Goal: Obtain resource: Download file/media

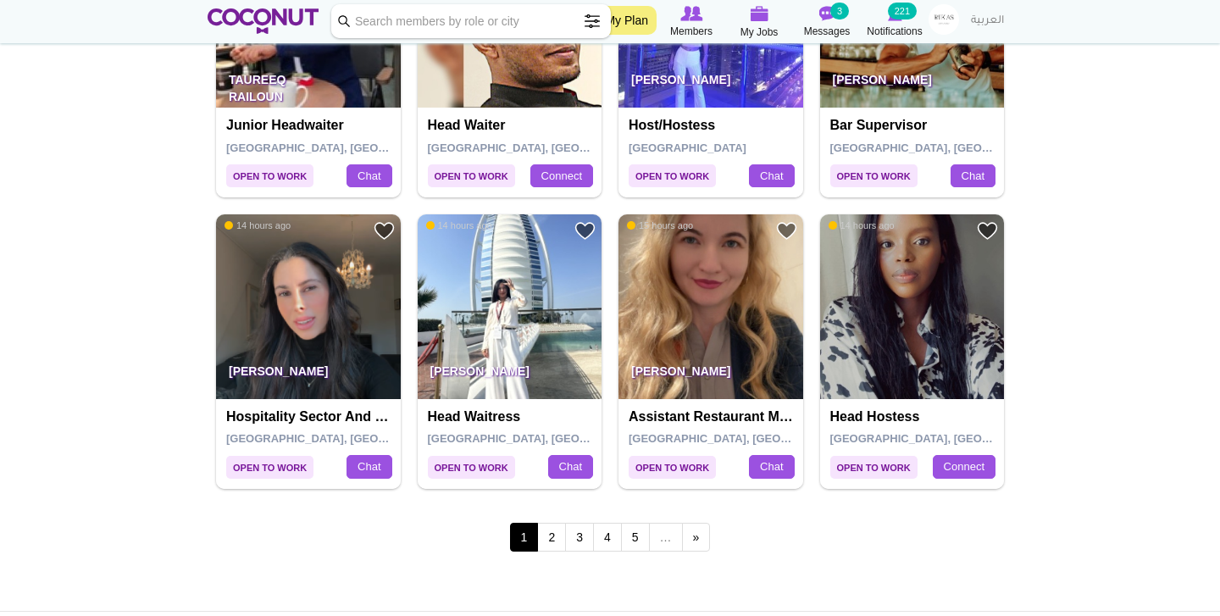
scroll to position [2796, 0]
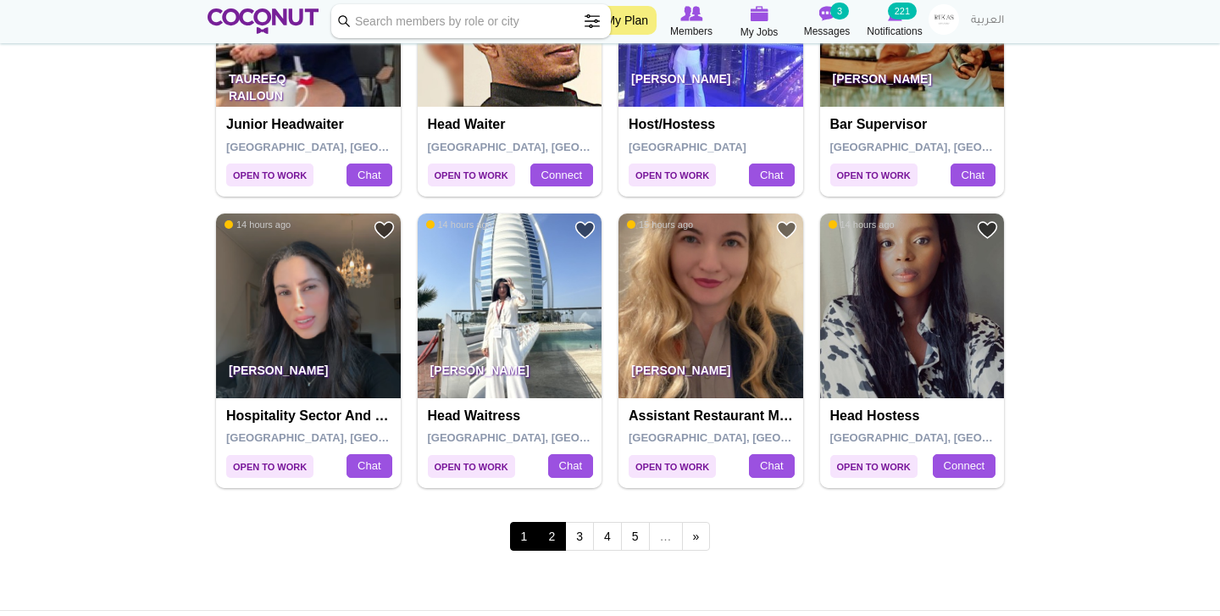
click at [556, 522] on link "2" at bounding box center [551, 536] width 29 height 29
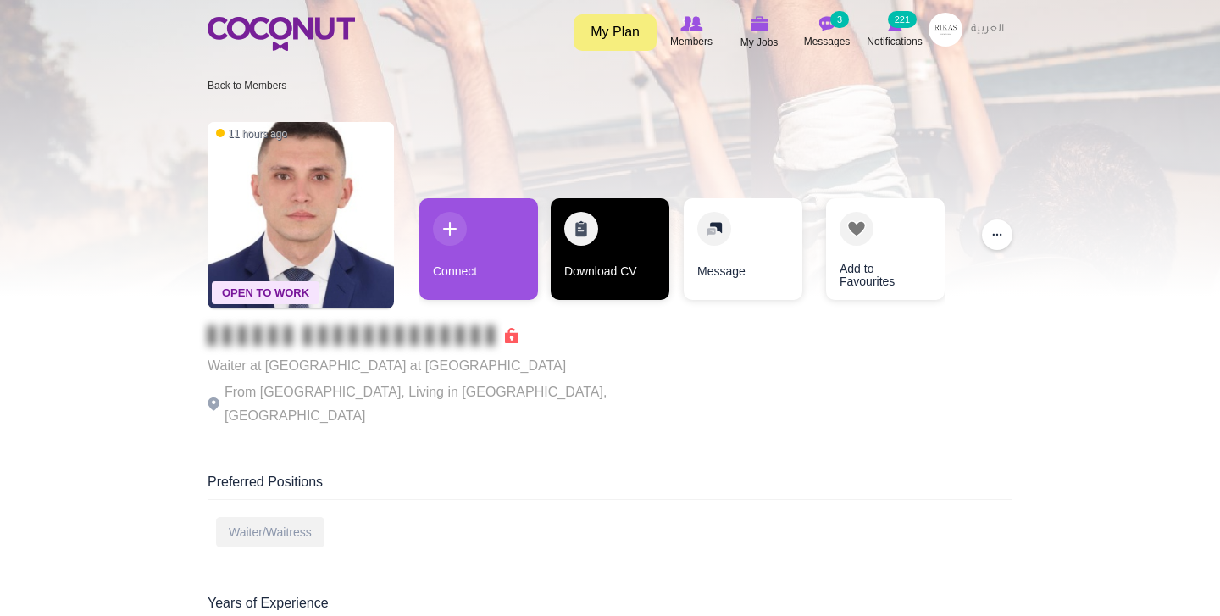
click at [581, 247] on link "Download CV" at bounding box center [610, 249] width 119 height 102
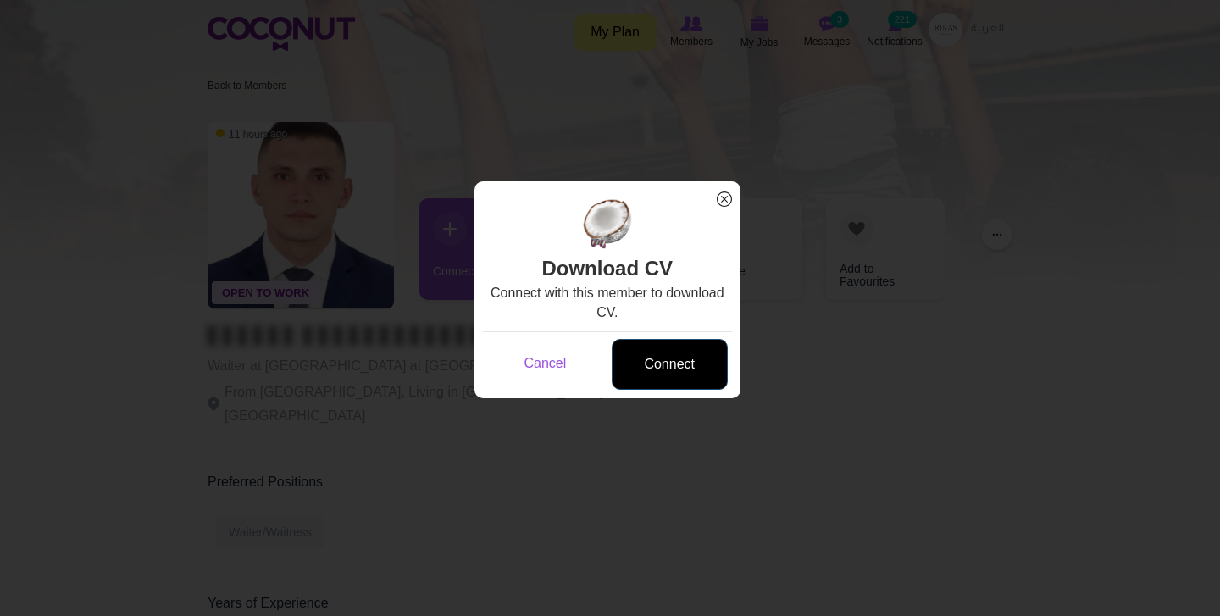
click at [672, 377] on link "Connect" at bounding box center [669, 365] width 116 height 52
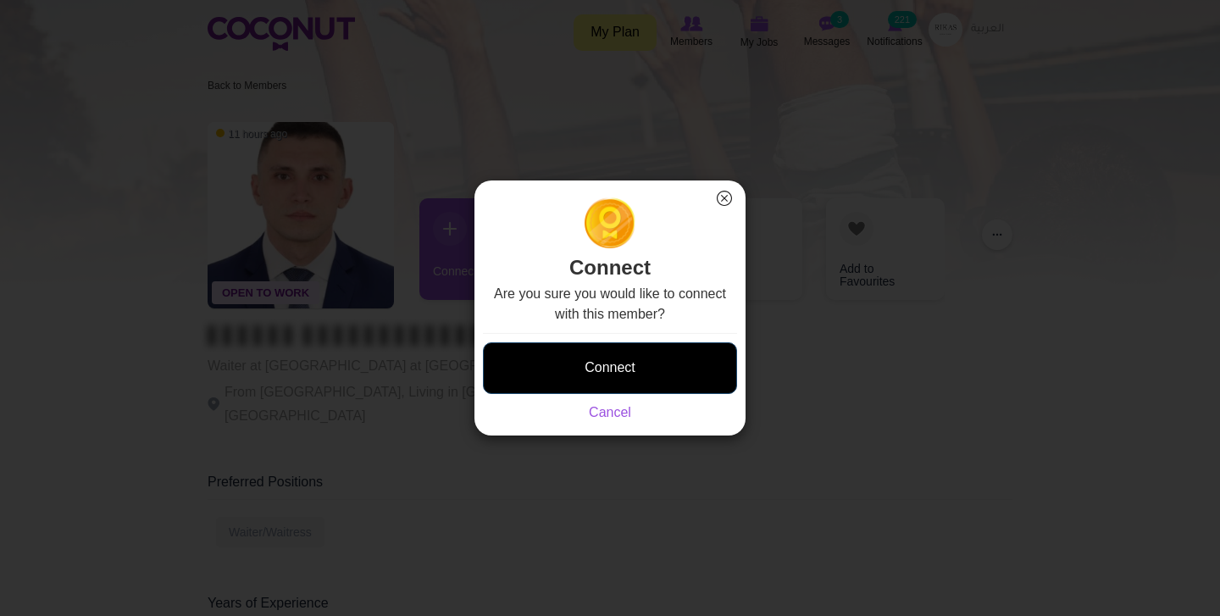
click at [672, 377] on button "Connect" at bounding box center [610, 368] width 254 height 52
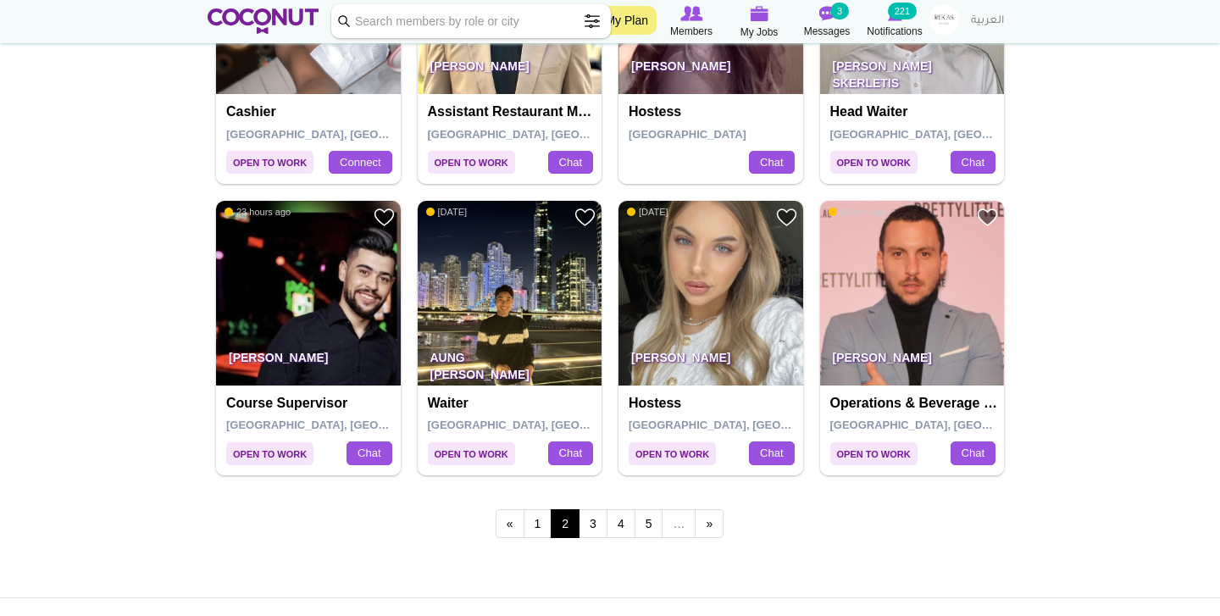
scroll to position [2809, 0]
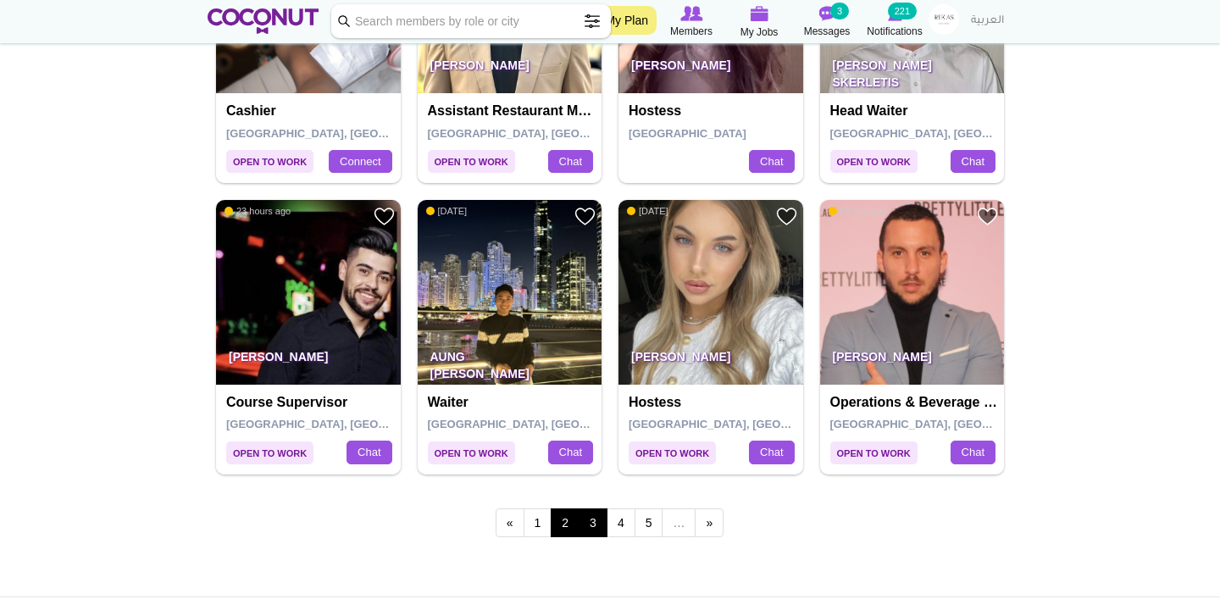
click at [594, 508] on link "3" at bounding box center [592, 522] width 29 height 29
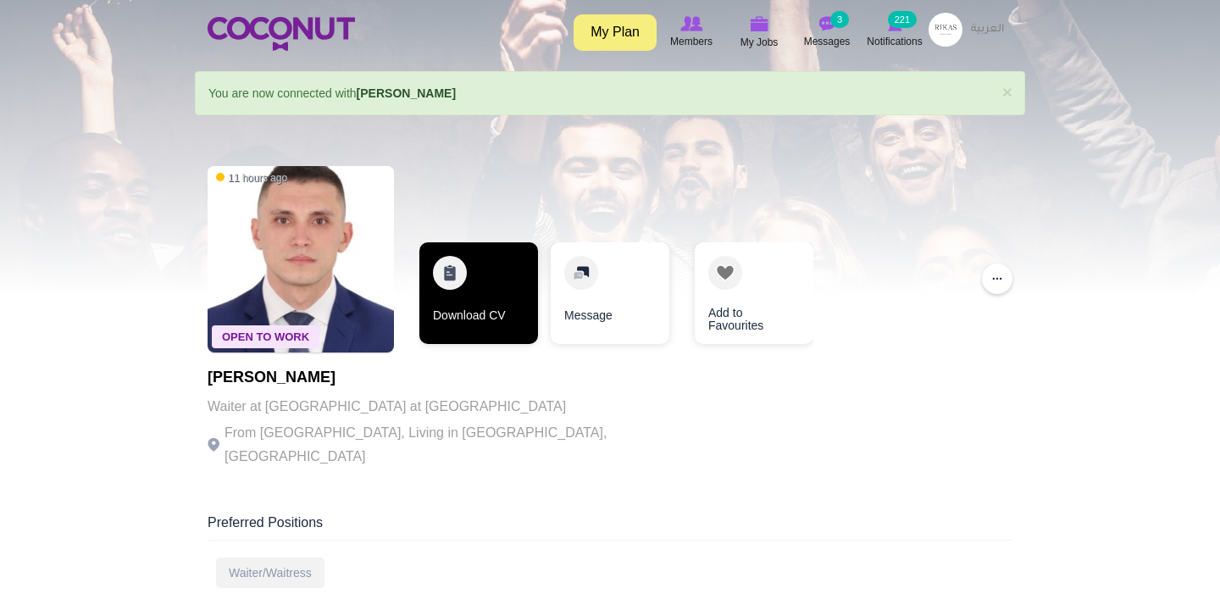
click at [493, 311] on link "Download CV" at bounding box center [478, 293] width 119 height 102
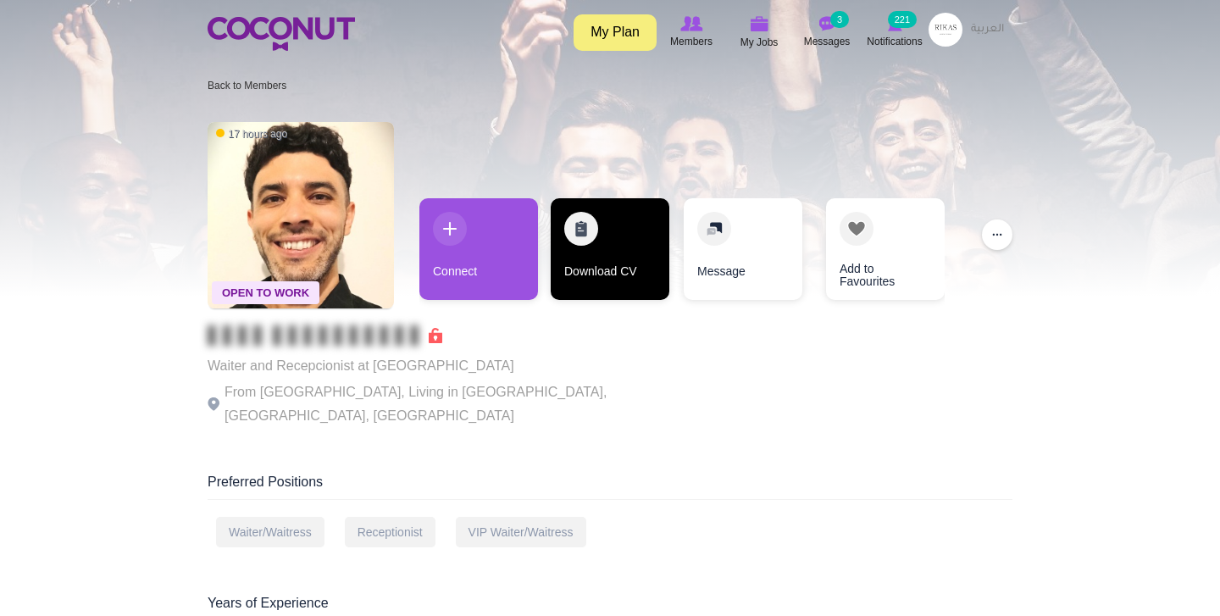
click at [565, 245] on link "Download CV" at bounding box center [610, 249] width 119 height 102
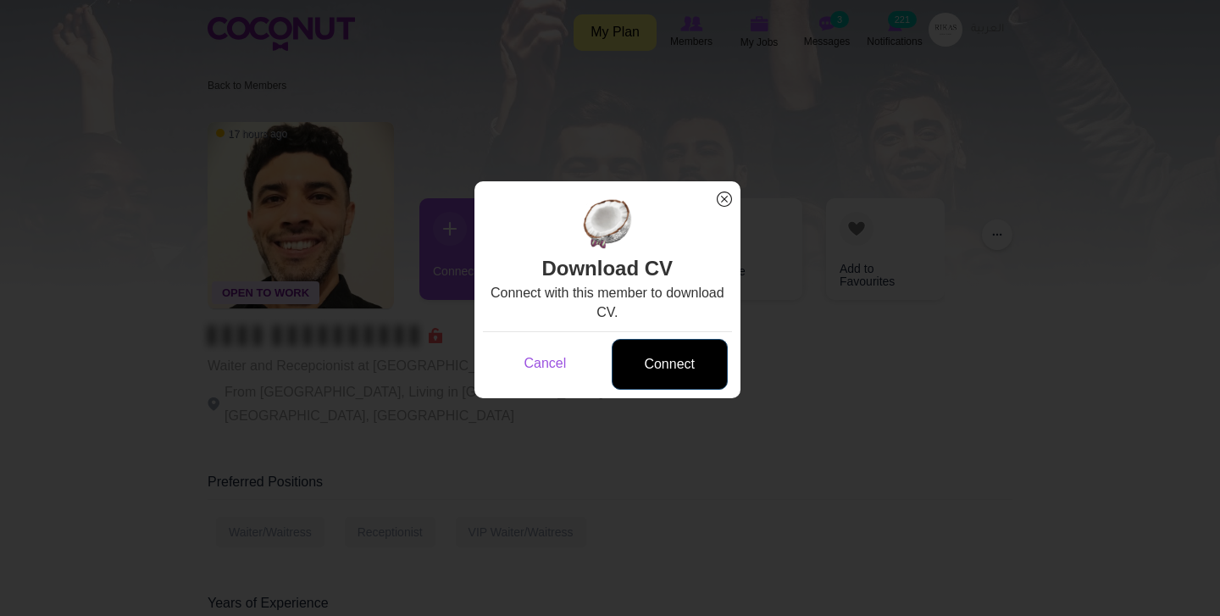
click at [628, 348] on link "Connect" at bounding box center [669, 365] width 116 height 52
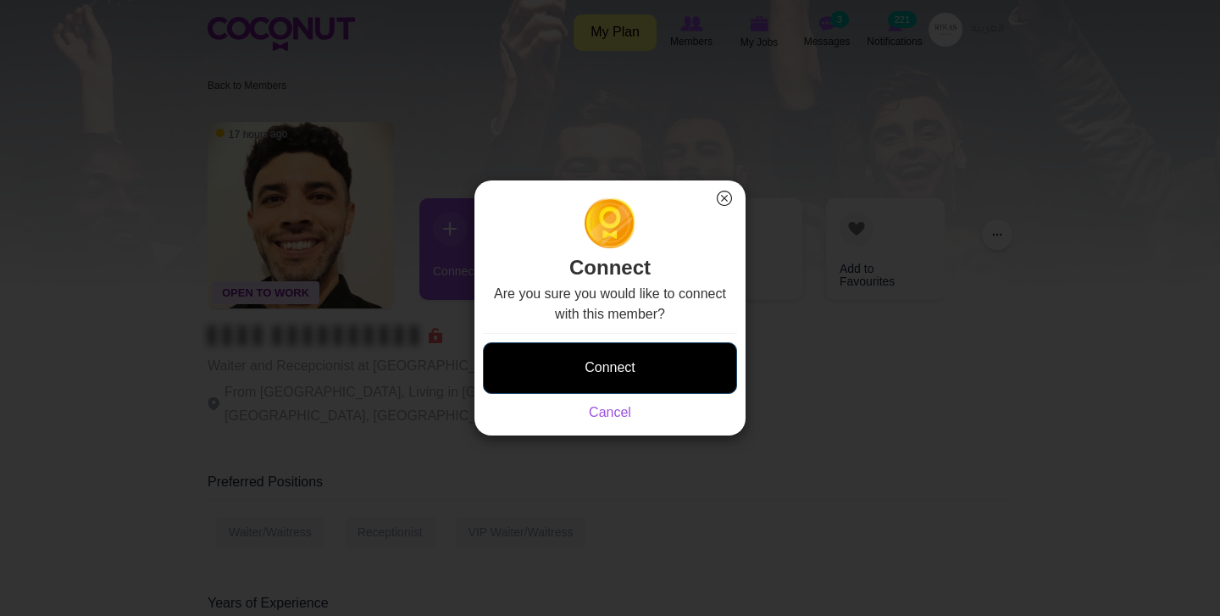
click at [633, 357] on button "Connect" at bounding box center [610, 368] width 254 height 52
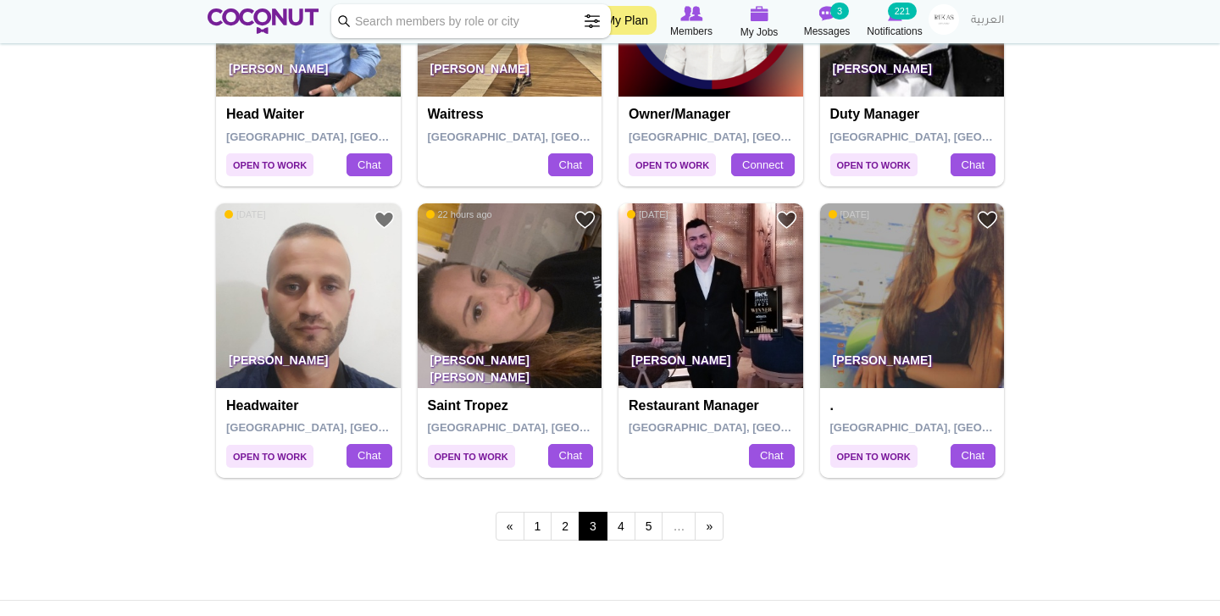
scroll to position [2808, 0]
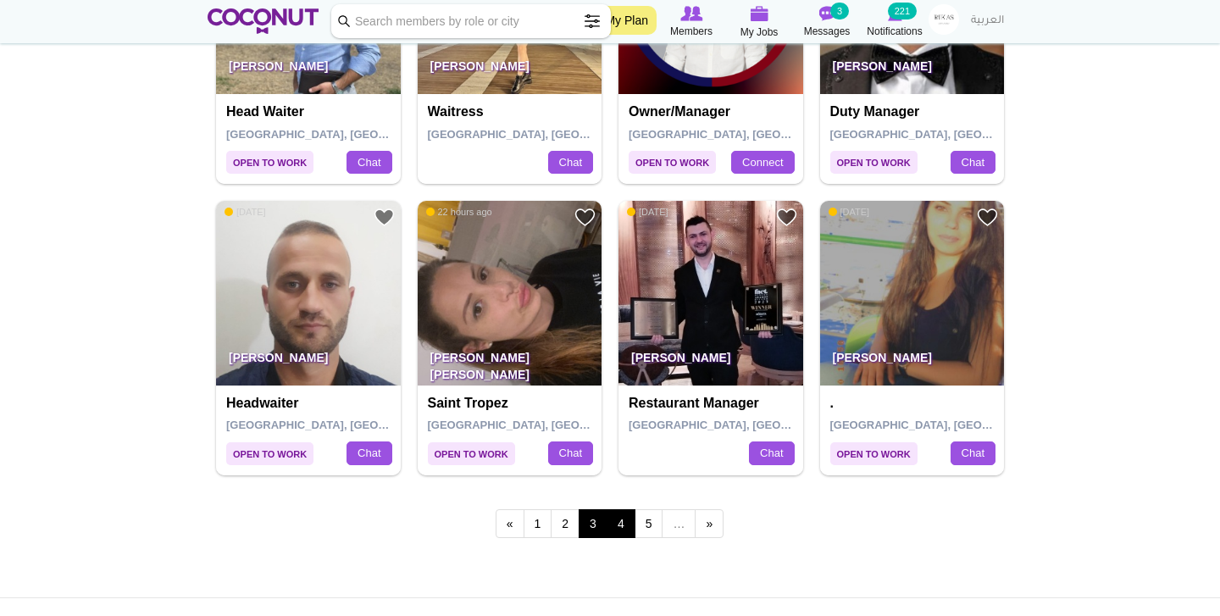
click at [614, 511] on link "4" at bounding box center [620, 523] width 29 height 29
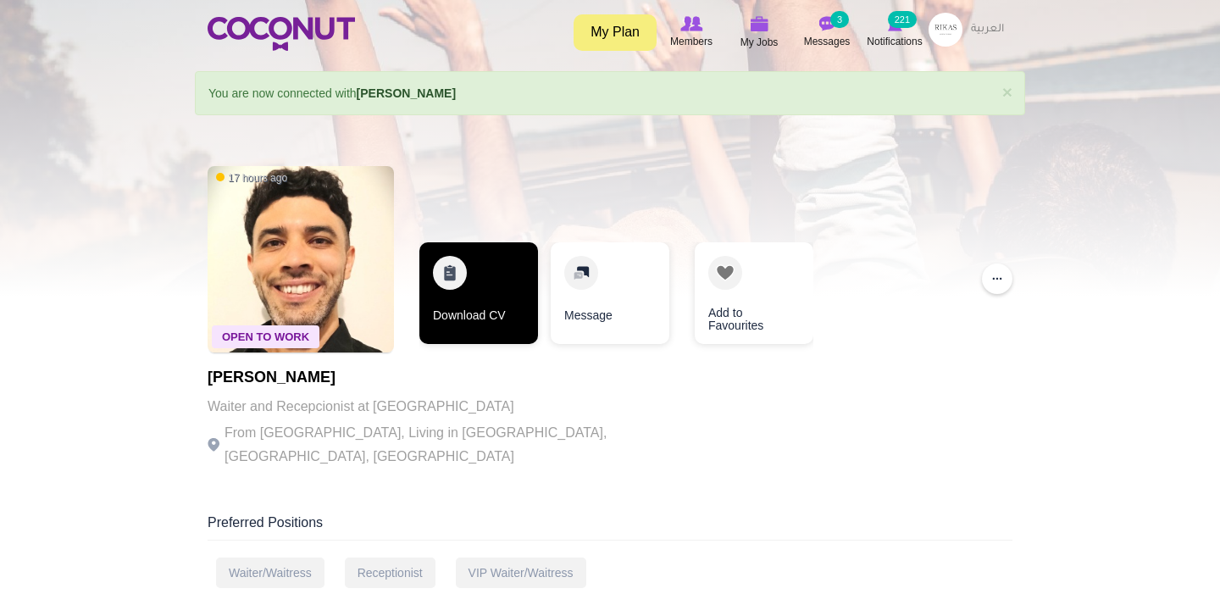
click at [466, 307] on link "Download CV" at bounding box center [478, 293] width 119 height 102
